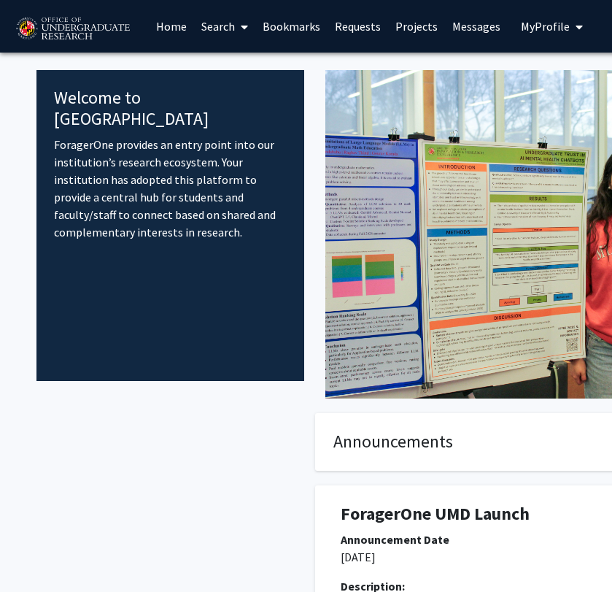
click at [455, 23] on link "Messages" at bounding box center [476, 26] width 63 height 51
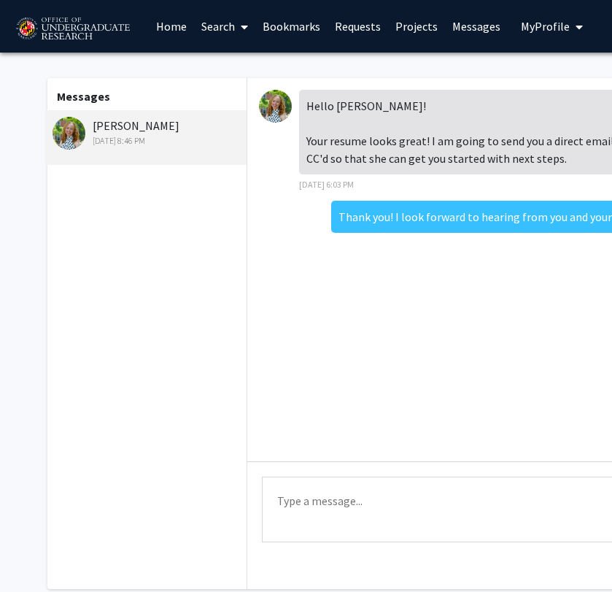
click at [57, 142] on img at bounding box center [69, 133] width 33 height 33
click at [121, 125] on div "[PERSON_NAME] [DATE] 8:46 PM" at bounding box center [148, 132] width 190 height 31
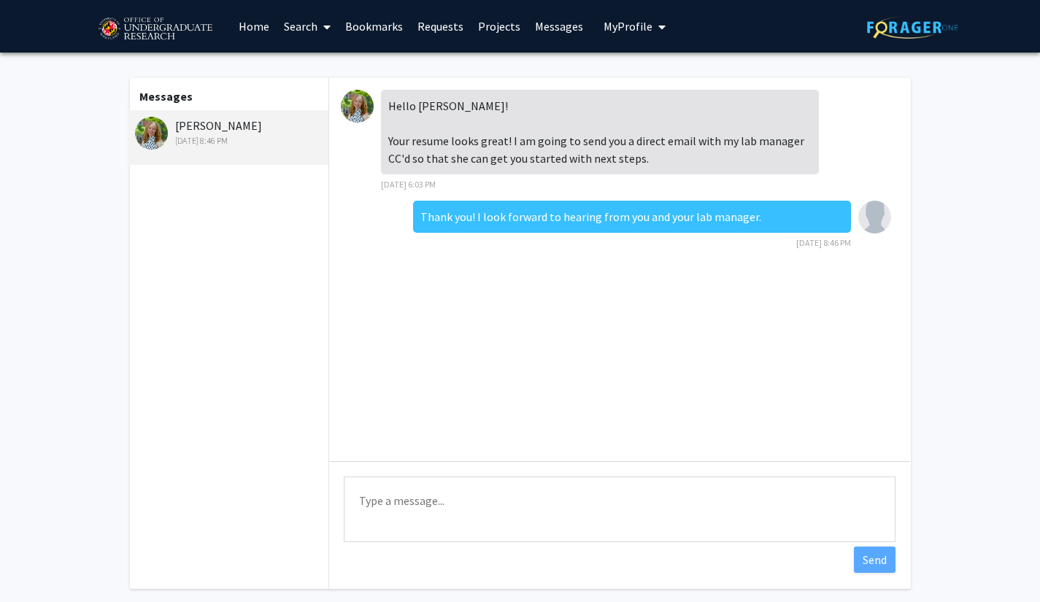
click at [460, 24] on link "Requests" at bounding box center [440, 26] width 61 height 51
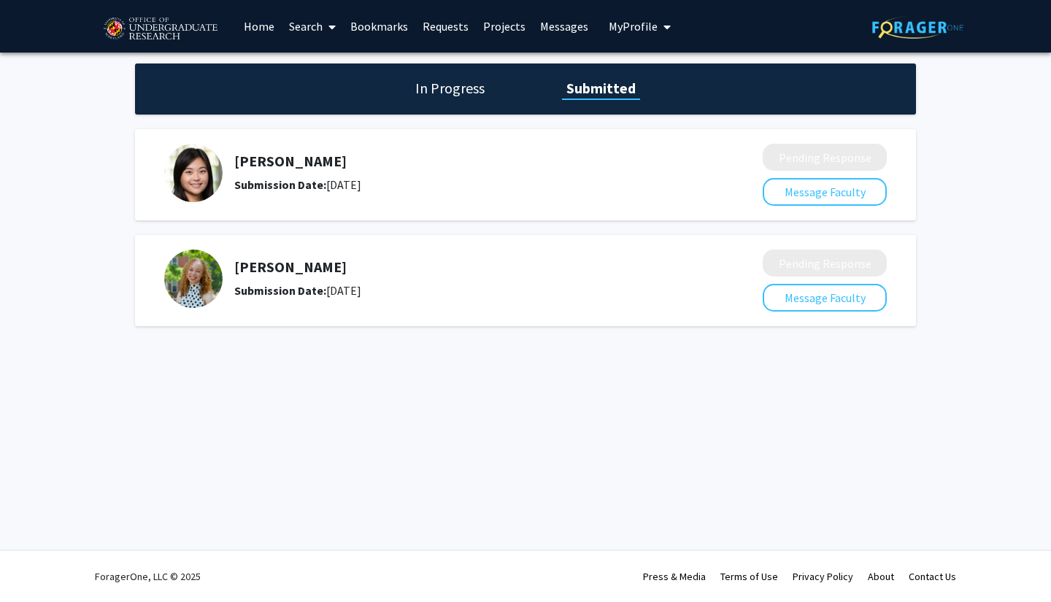
click at [436, 85] on h1 "In Progress" at bounding box center [450, 88] width 78 height 20
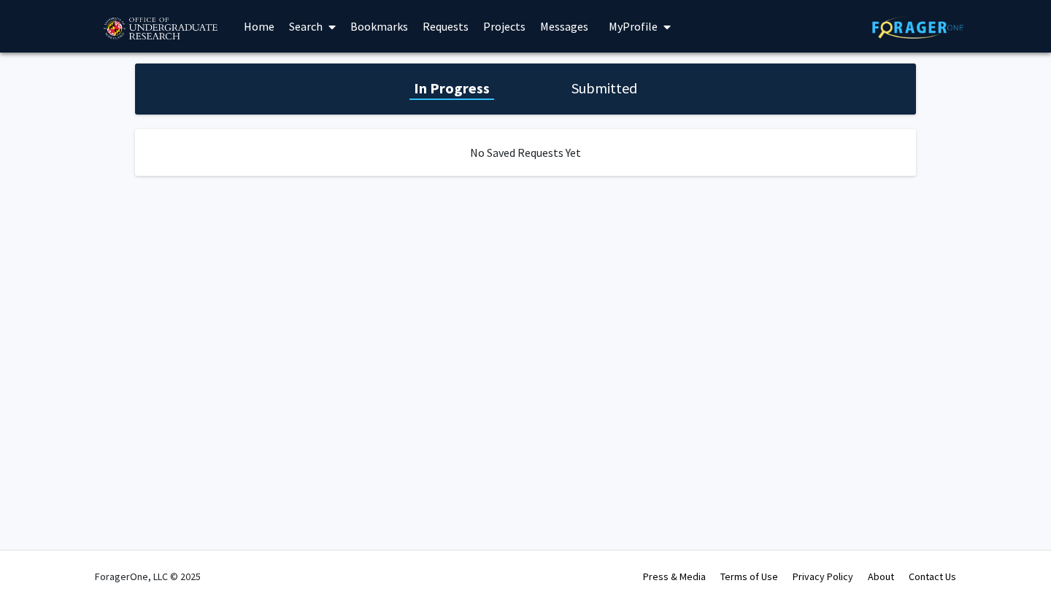
click at [304, 32] on link "Search" at bounding box center [312, 26] width 61 height 51
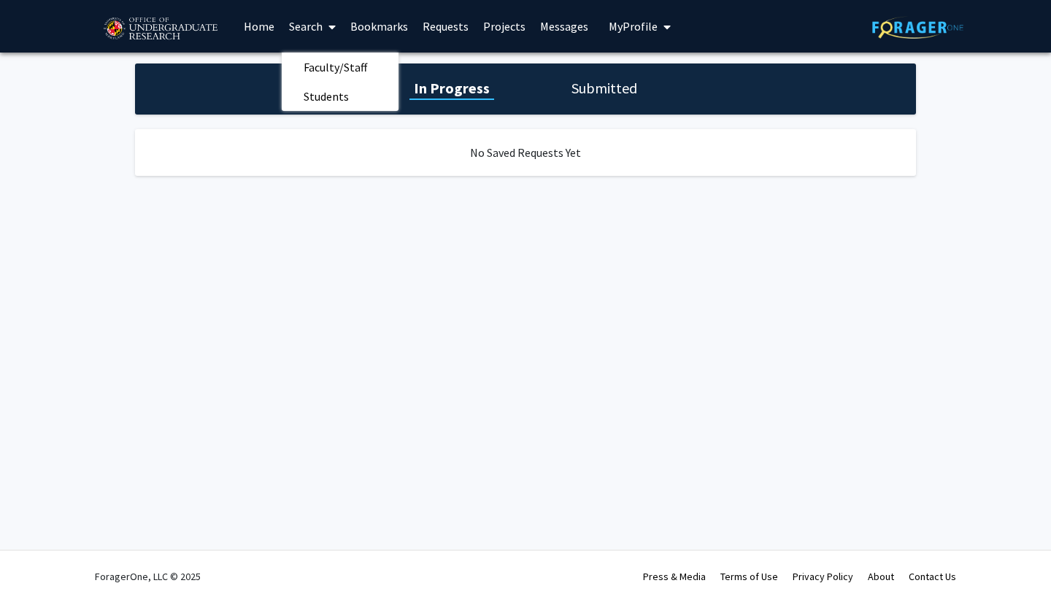
click at [261, 25] on link "Home" at bounding box center [258, 26] width 45 height 51
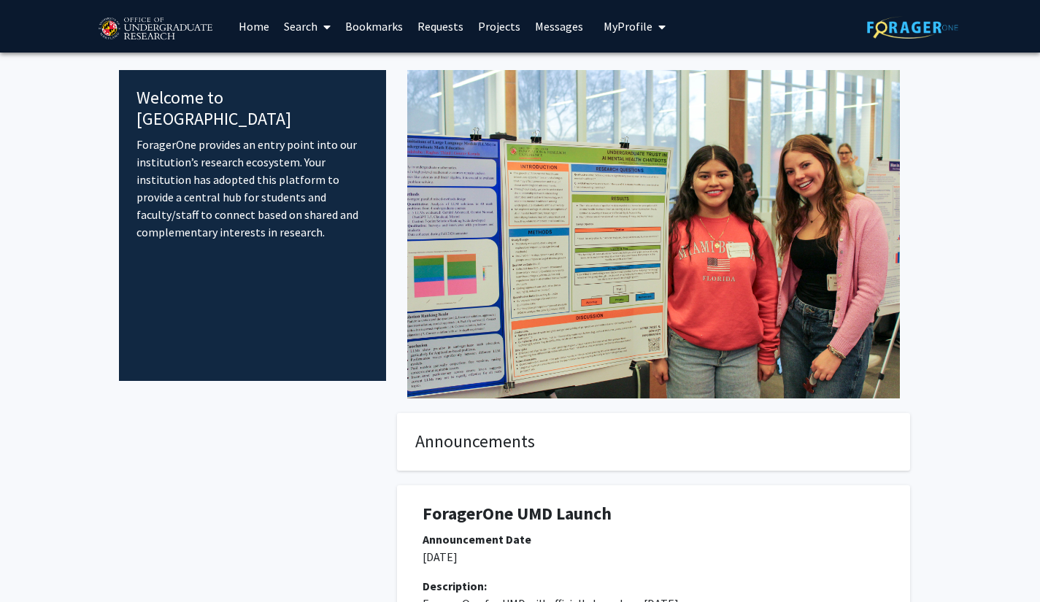
click at [307, 26] on link "Search" at bounding box center [307, 26] width 61 height 51
click at [323, 65] on span "Faculty/Staff" at bounding box center [330, 67] width 107 height 29
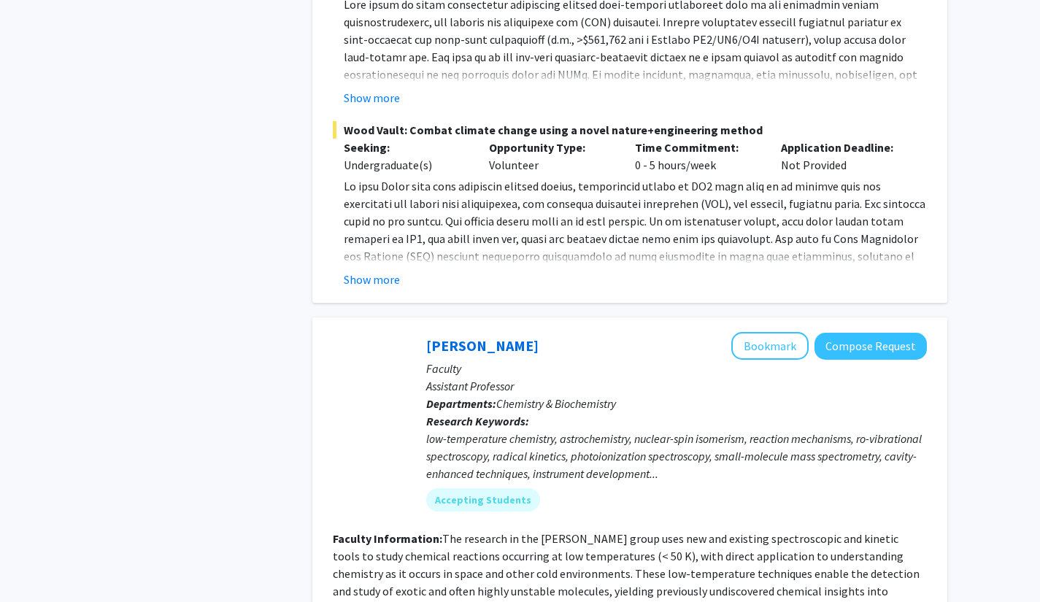
scroll to position [5182, 0]
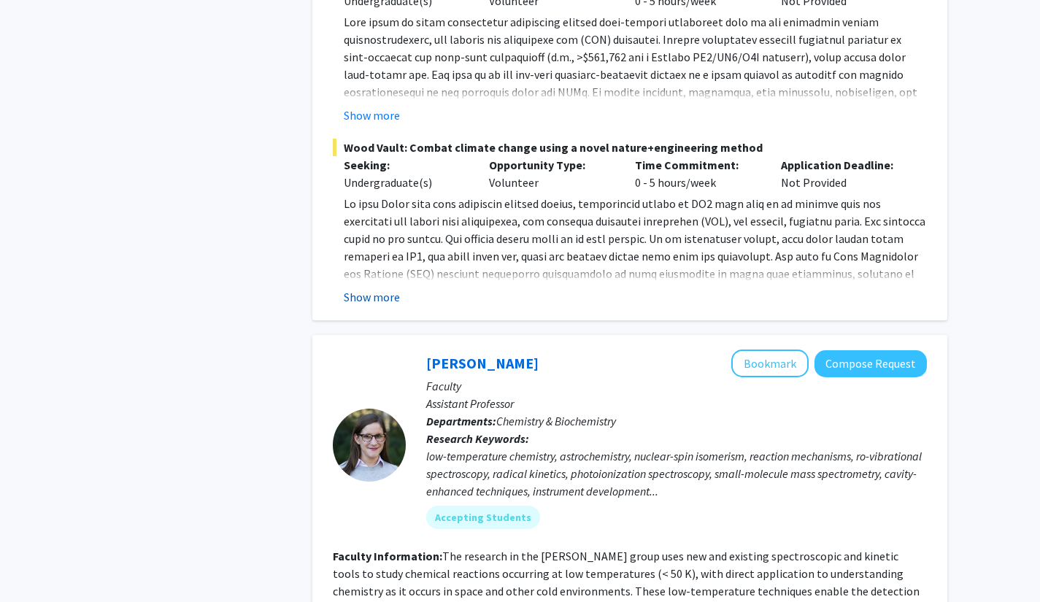
click at [377, 288] on button "Show more" at bounding box center [372, 297] width 56 height 18
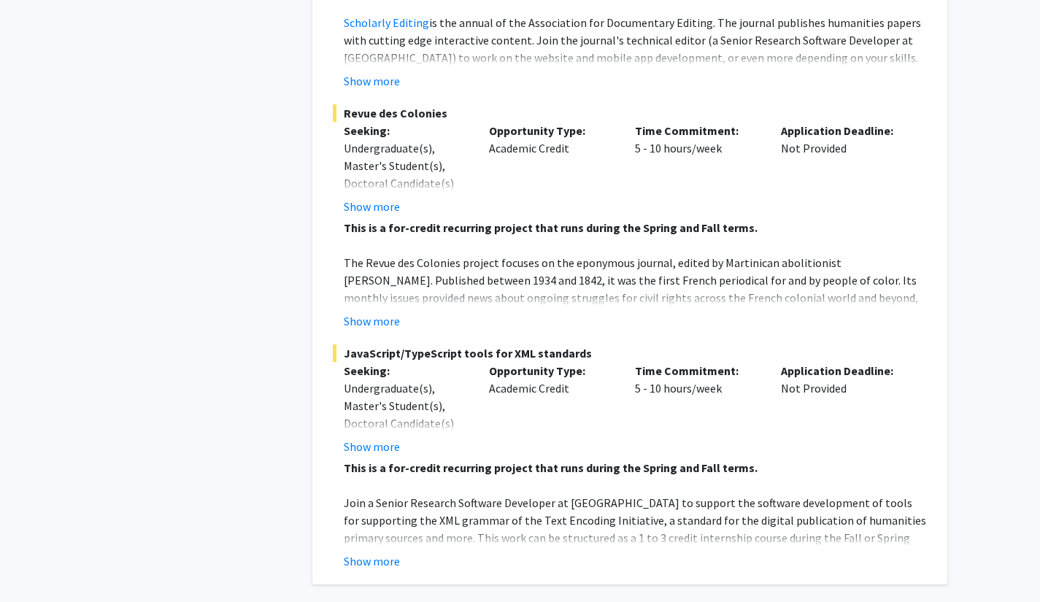
scroll to position [7041, 0]
